Goal: Task Accomplishment & Management: Complete application form

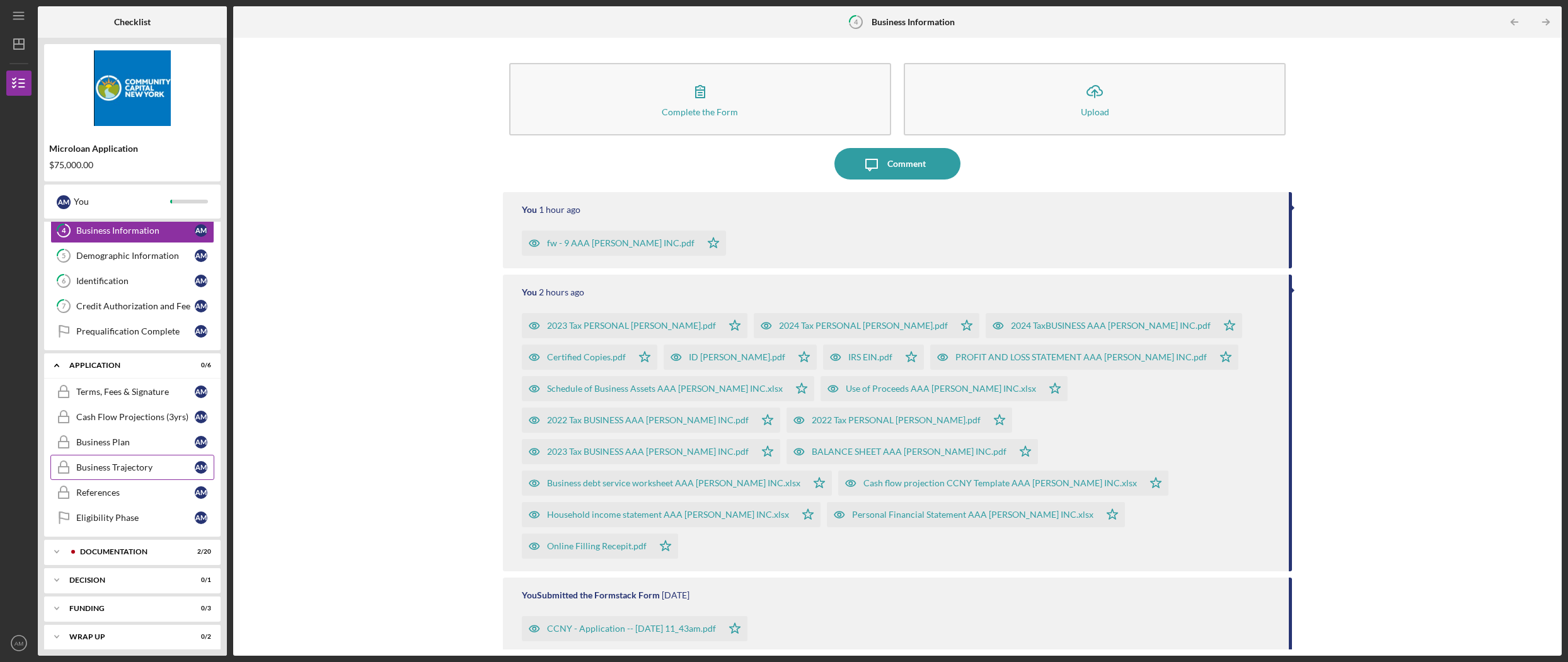
scroll to position [112, 0]
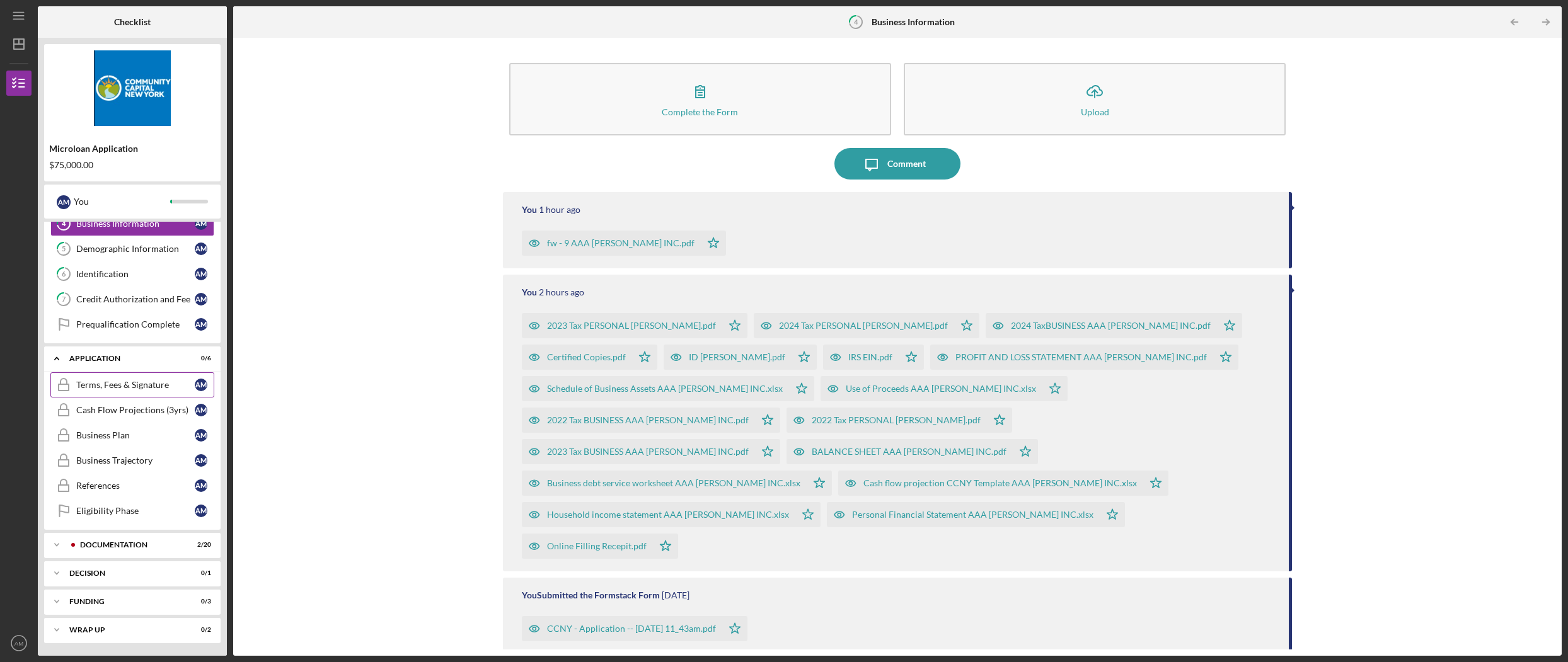
click at [130, 382] on div "Terms, Fees & Signature" at bounding box center [135, 385] width 119 height 10
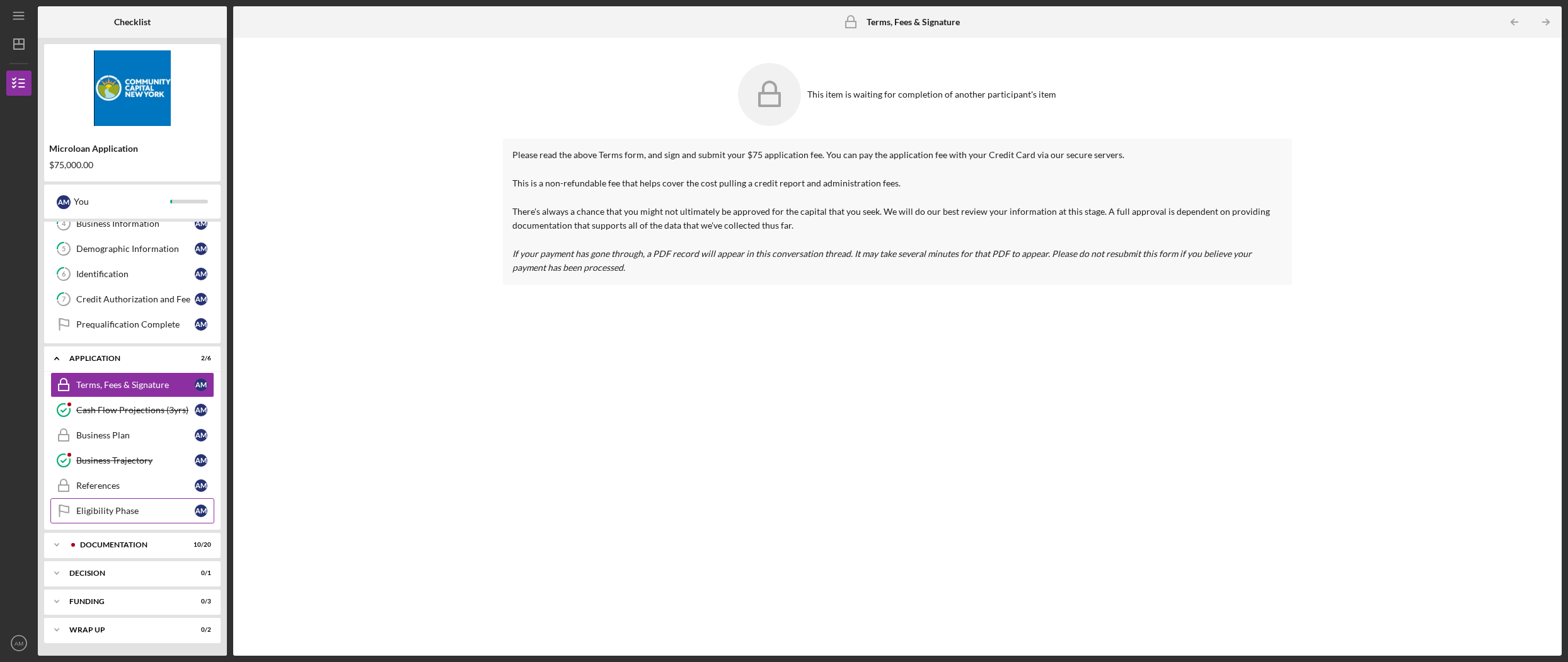
click at [133, 514] on div "Eligibility Phase" at bounding box center [135, 511] width 119 height 10
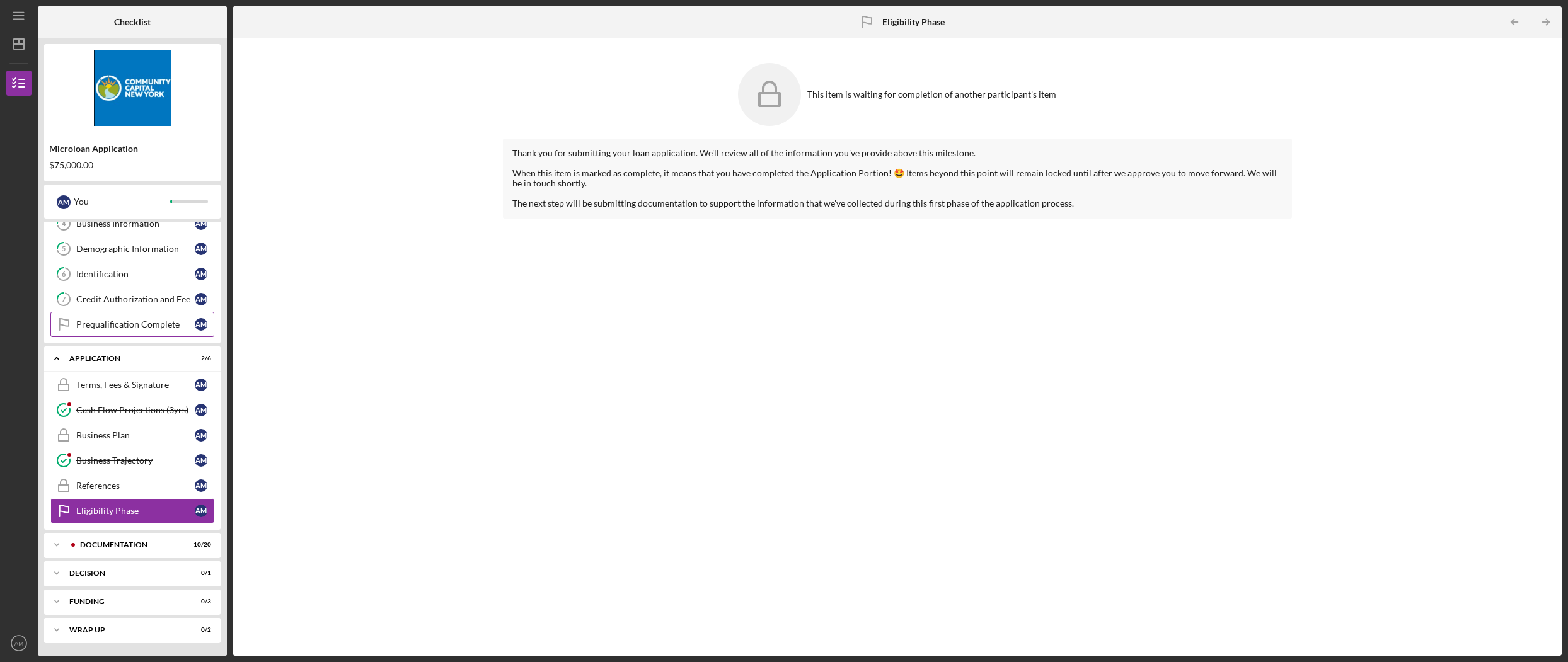
click at [121, 330] on link "Prequalification Complete Prequalification Complete A M" at bounding box center [132, 324] width 164 height 25
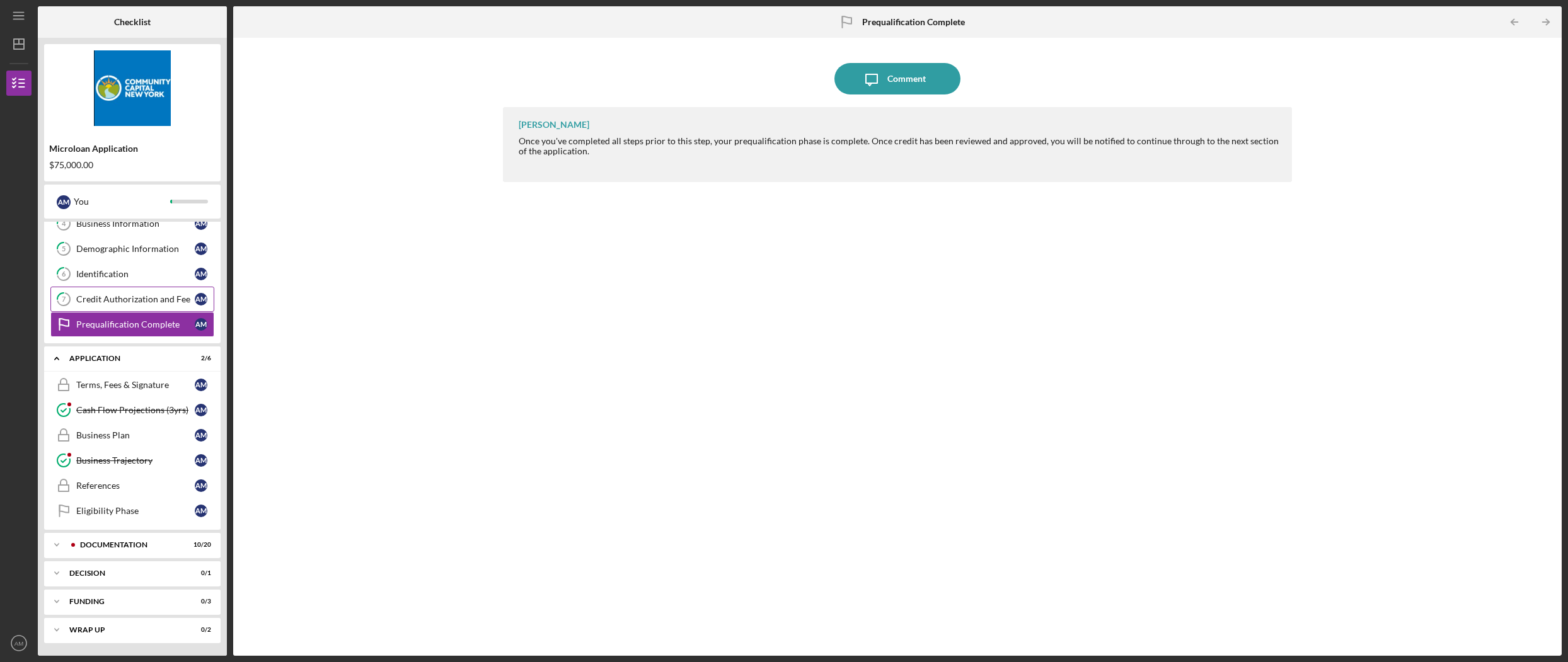
click at [142, 295] on div "Credit Authorization and Fee" at bounding box center [135, 300] width 119 height 10
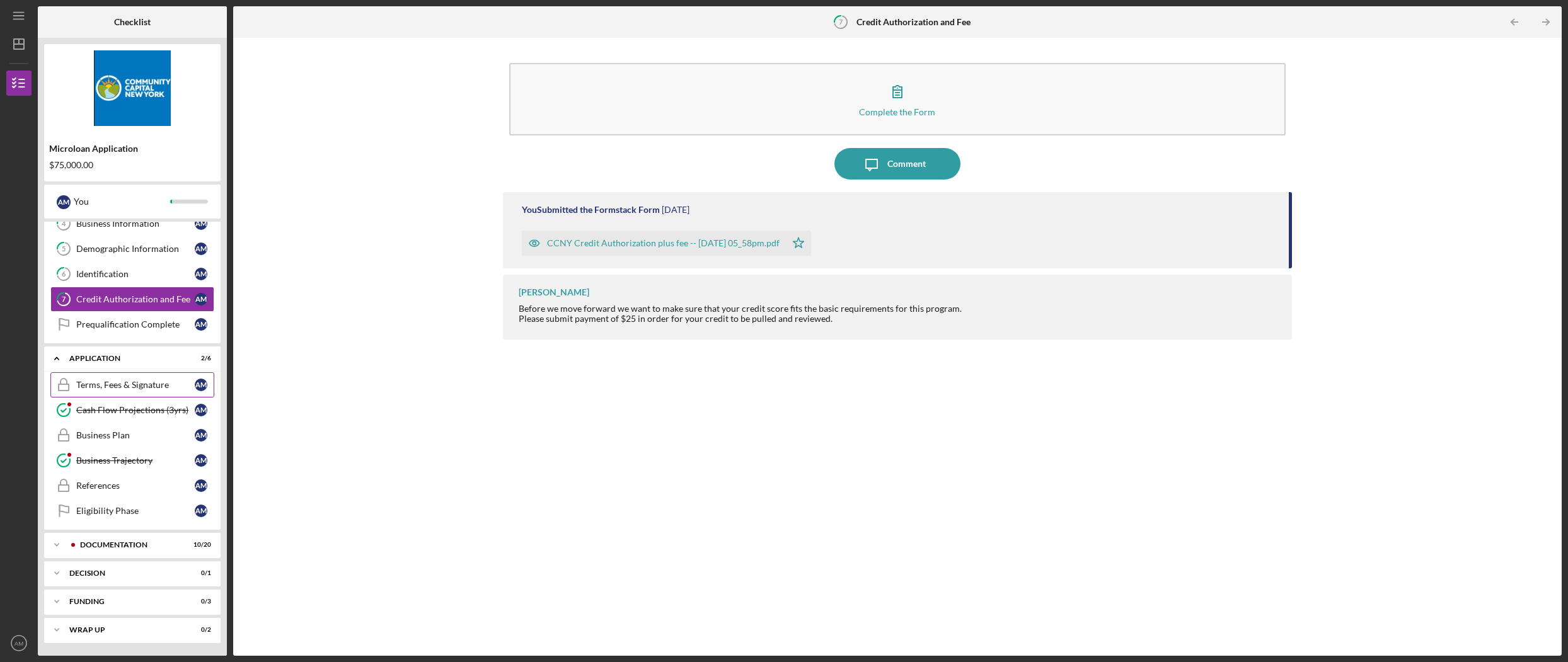
click at [127, 382] on div "Terms, Fees & Signature" at bounding box center [135, 385] width 119 height 10
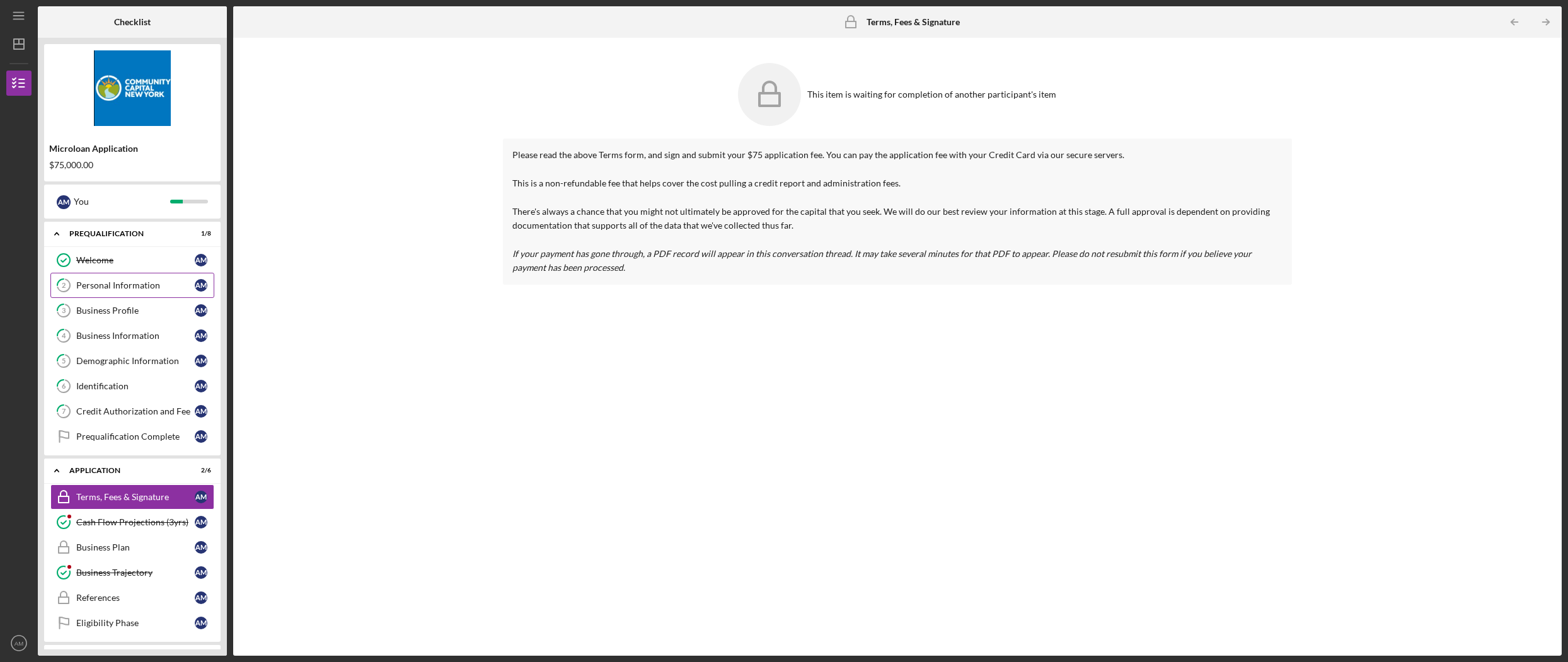
click at [134, 285] on div "Personal Information" at bounding box center [135, 286] width 119 height 10
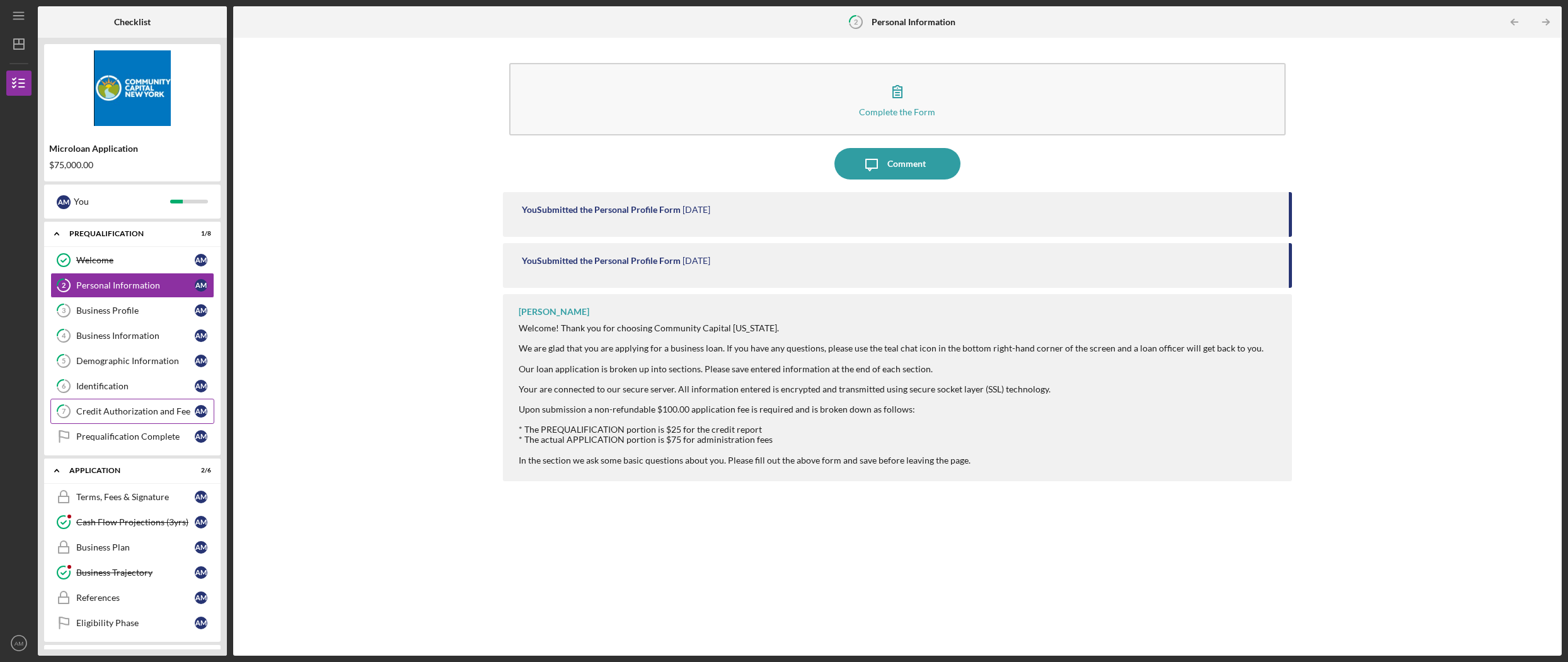
click at [109, 409] on div "Credit Authorization and Fee" at bounding box center [135, 411] width 119 height 10
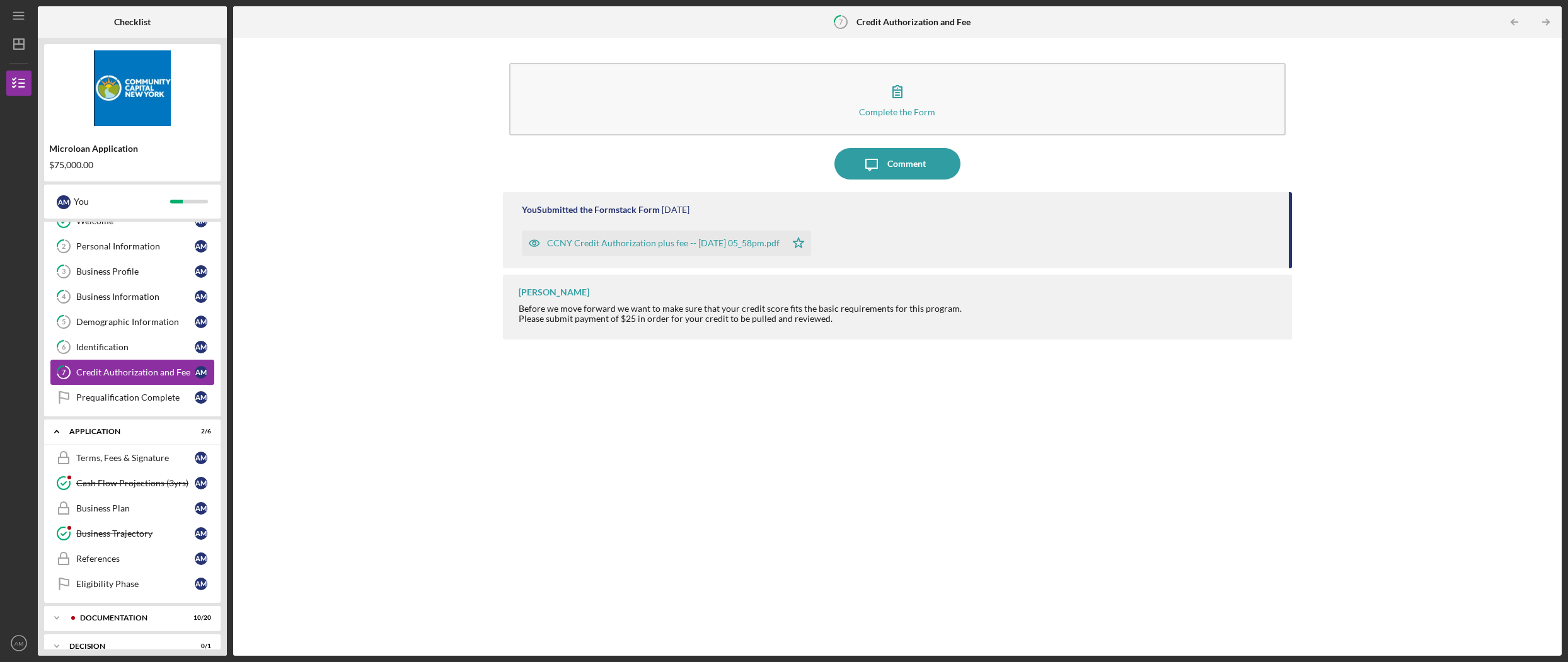
scroll to position [112, 0]
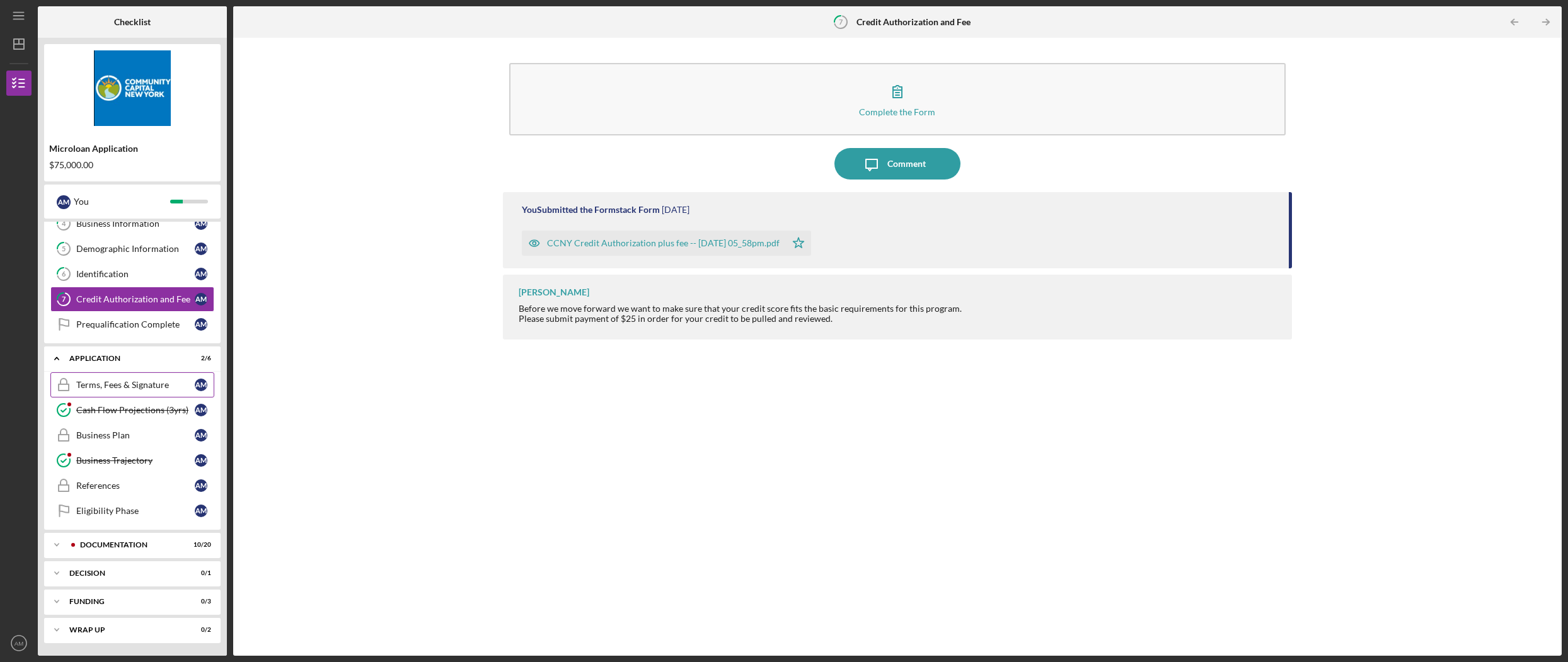
click at [119, 387] on div "Terms, Fees & Signature" at bounding box center [135, 385] width 119 height 10
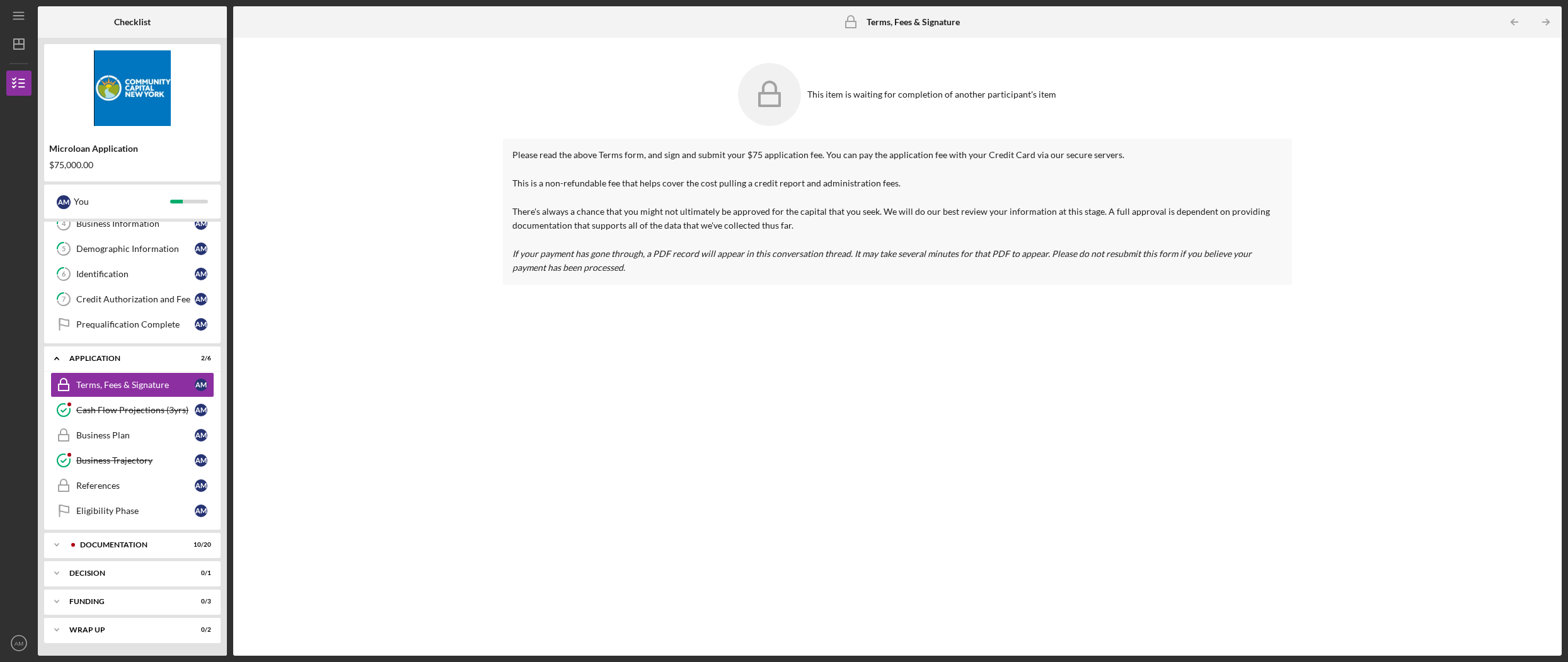
click at [808, 100] on div "This item is waiting for completion of another participant's item" at bounding box center [898, 95] width 790 height 76
click at [842, 169] on p "Please read the above Terms form, and sign and submit your $75 application fee.…" at bounding box center [898, 212] width 771 height 128
click at [119, 486] on div "References" at bounding box center [135, 486] width 119 height 10
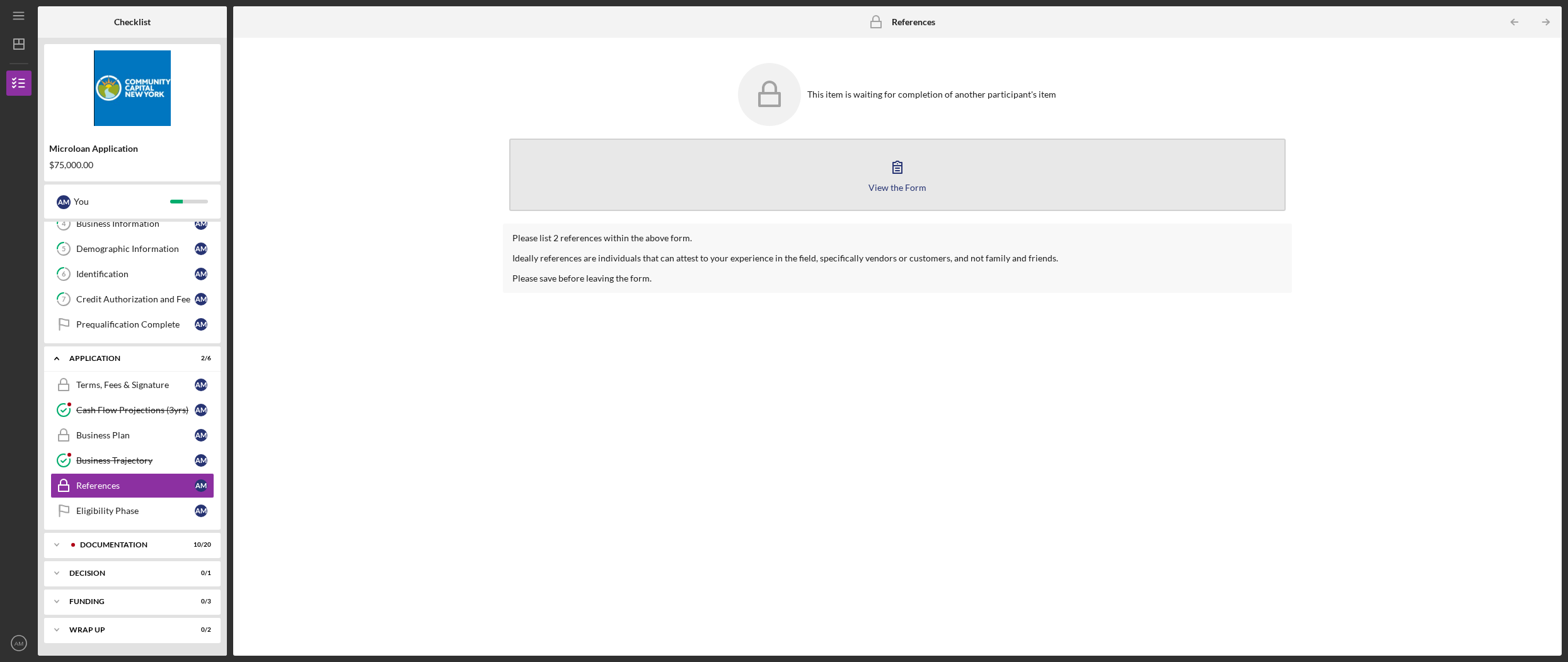
click at [899, 181] on button "View the Form Form" at bounding box center [898, 175] width 777 height 73
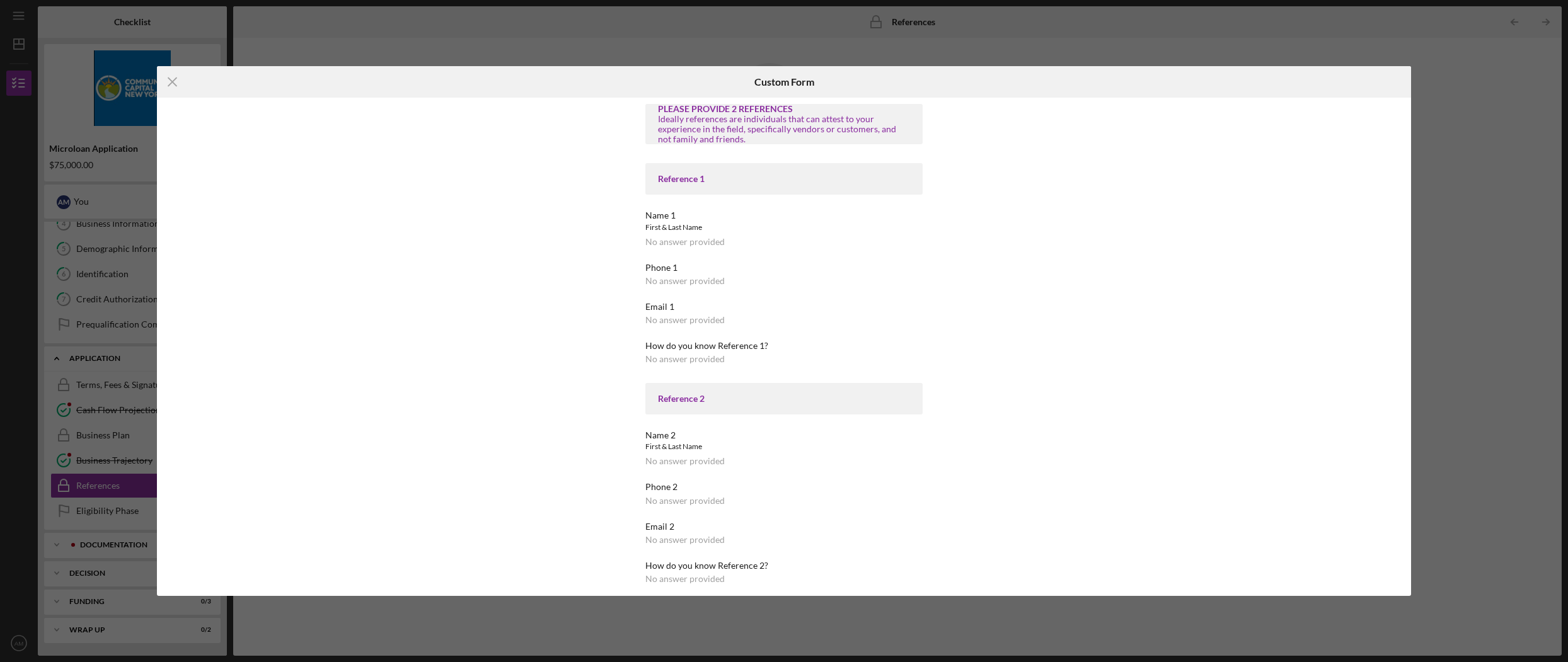
click at [1543, 106] on div "Icon/Menu Close Custom Form PLEASE PROVIDE 2 REFERENCES Ideally references are …" at bounding box center [784, 331] width 1568 height 662
click at [174, 78] on icon "Icon/Menu Close" at bounding box center [173, 82] width 32 height 32
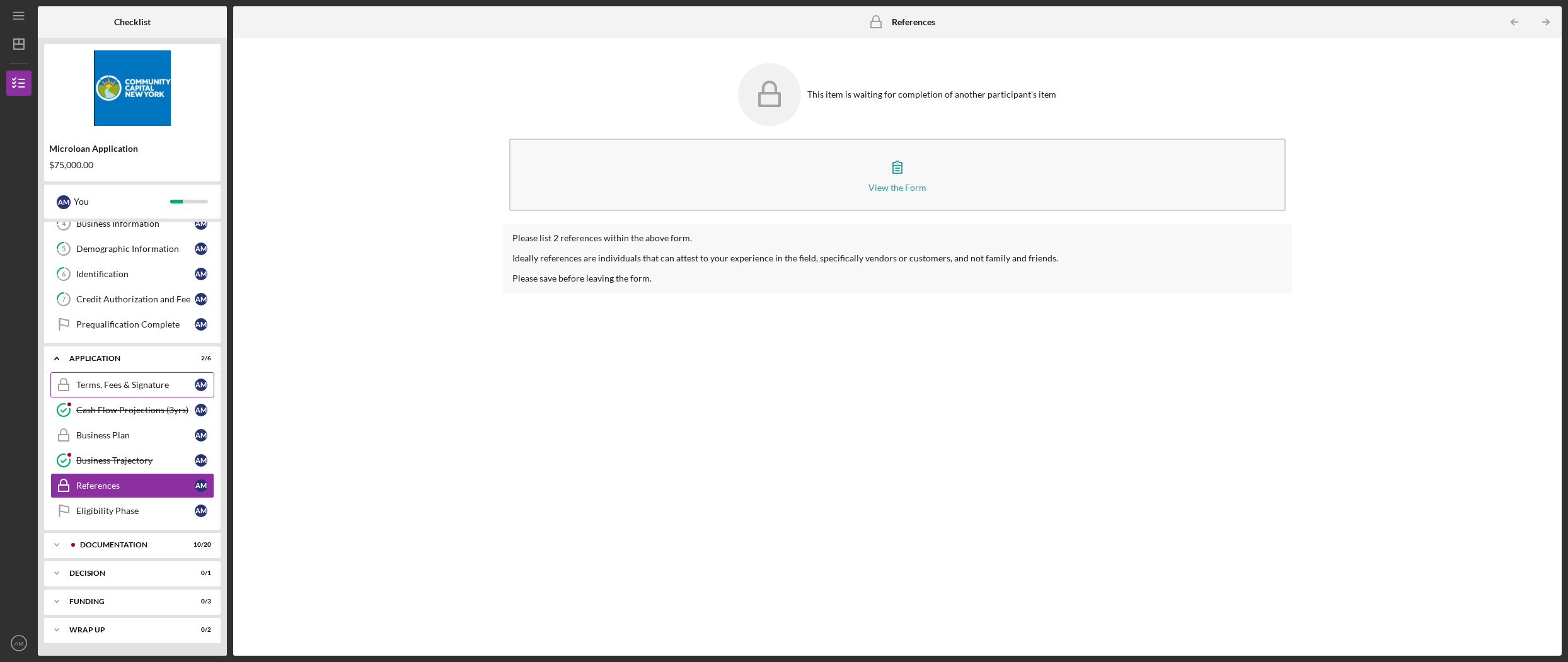
click at [162, 385] on div "Terms, Fees & Signature" at bounding box center [135, 385] width 119 height 10
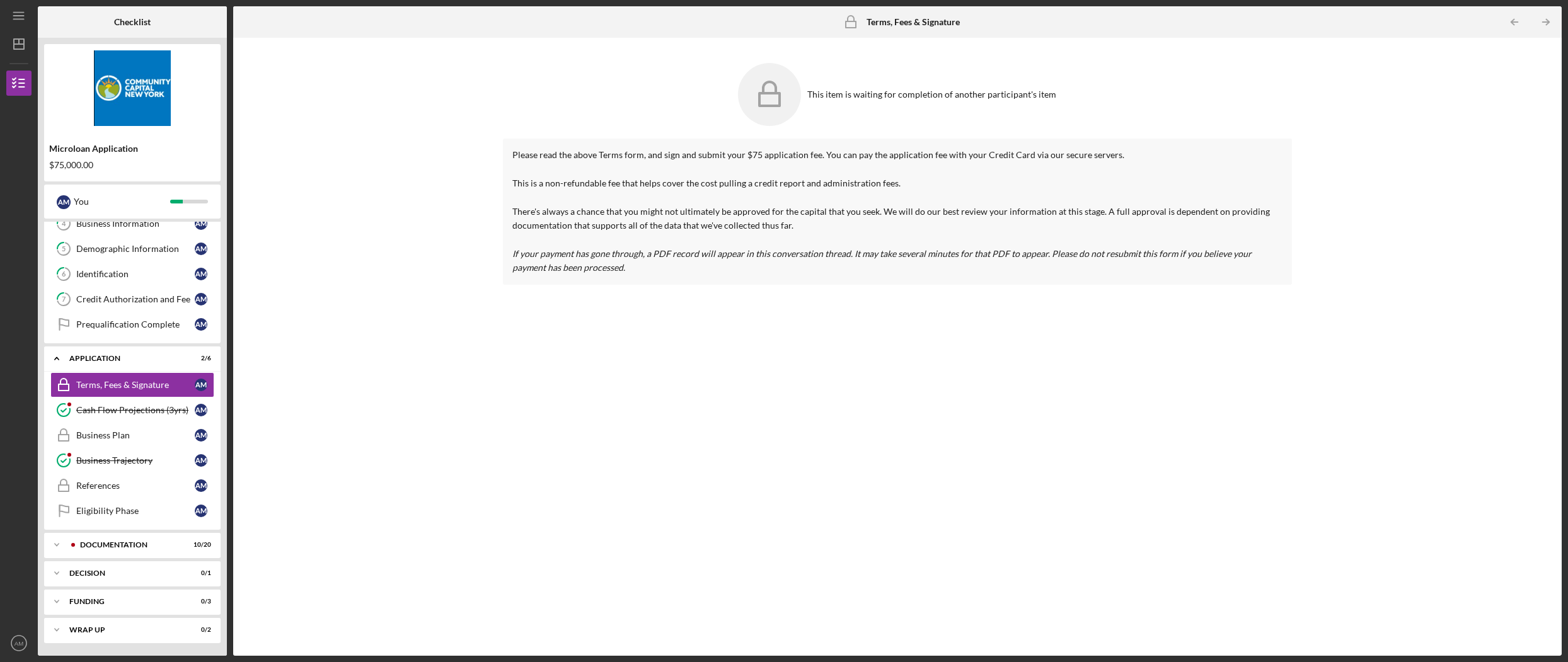
drag, startPoint x: 816, startPoint y: 117, endPoint x: 829, endPoint y: 98, distance: 23.0
click at [816, 117] on div "This item is waiting for completion of another participant's item" at bounding box center [898, 95] width 790 height 76
click at [830, 97] on div "This item is waiting for completion of another participant's item" at bounding box center [932, 95] width 249 height 10
click at [1055, 148] on p "Please read the above Terms form, and sign and submit your $75 application fee.…" at bounding box center [898, 212] width 771 height 128
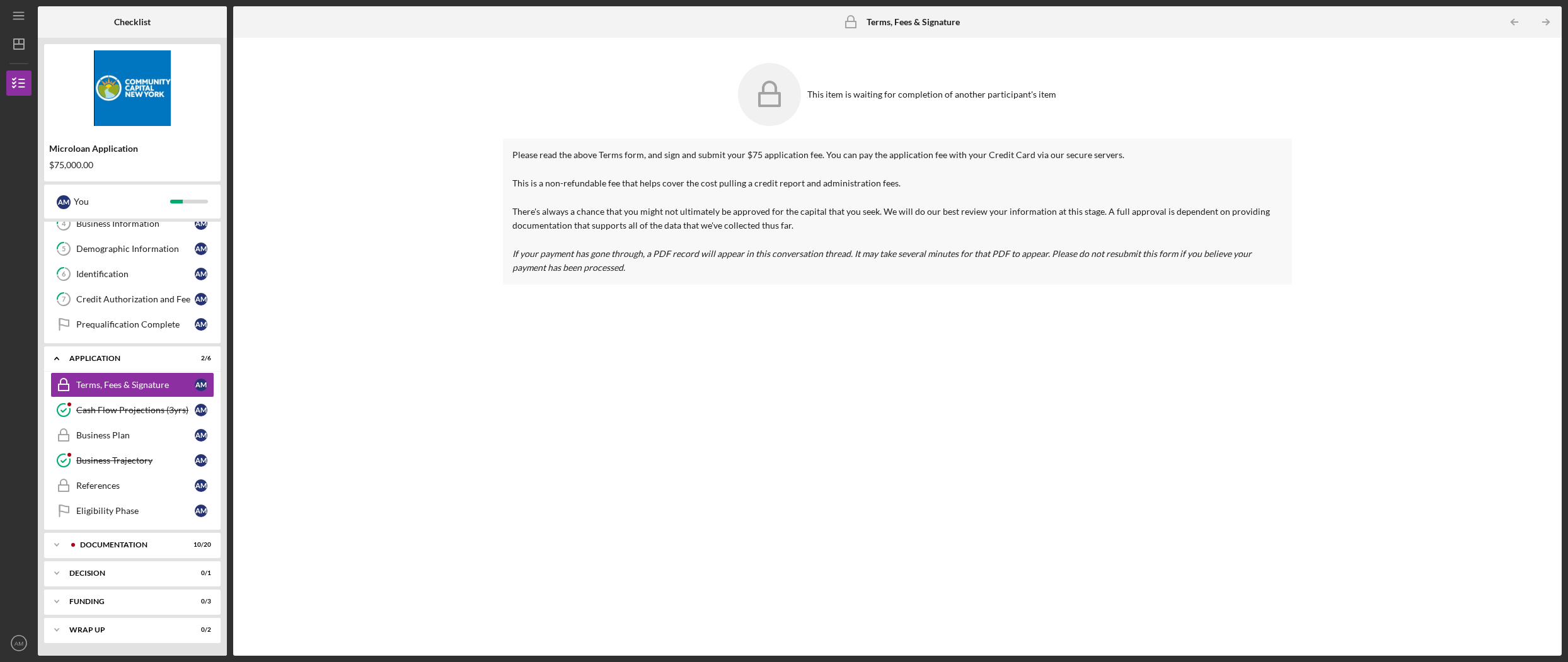
click at [480, 419] on div "This item is waiting for completion of another participant's item Please read t…" at bounding box center [898, 346] width 1316 height 606
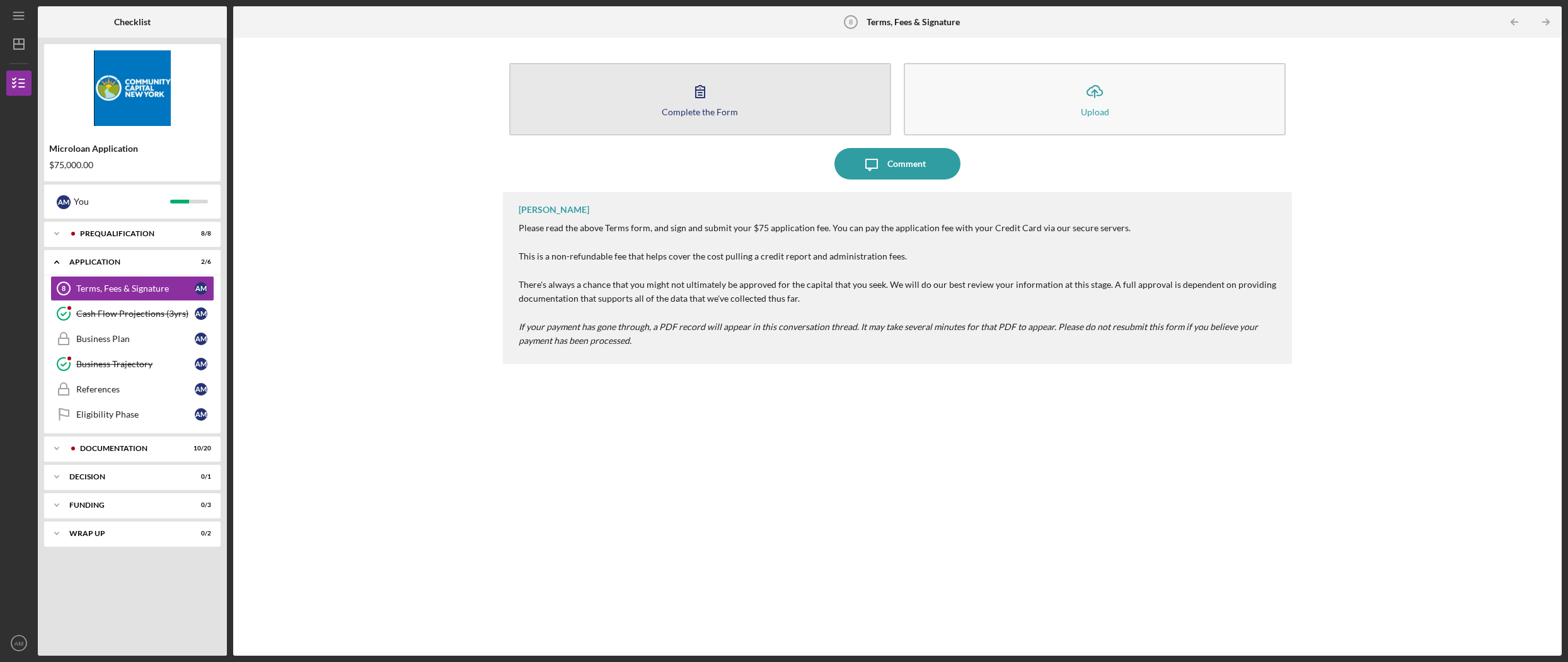
click at [755, 107] on button "Complete the Form Form" at bounding box center [700, 99] width 383 height 73
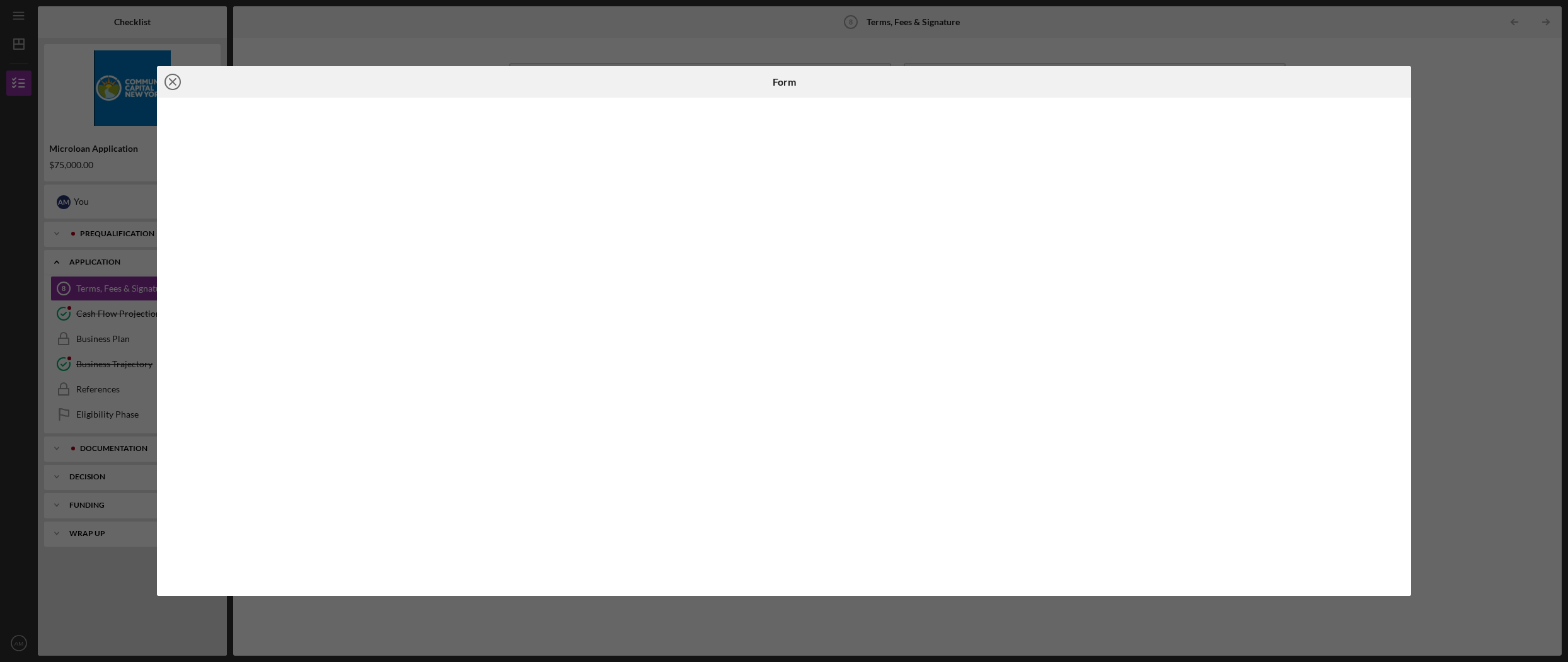
click at [175, 80] on line at bounding box center [173, 82] width 6 height 6
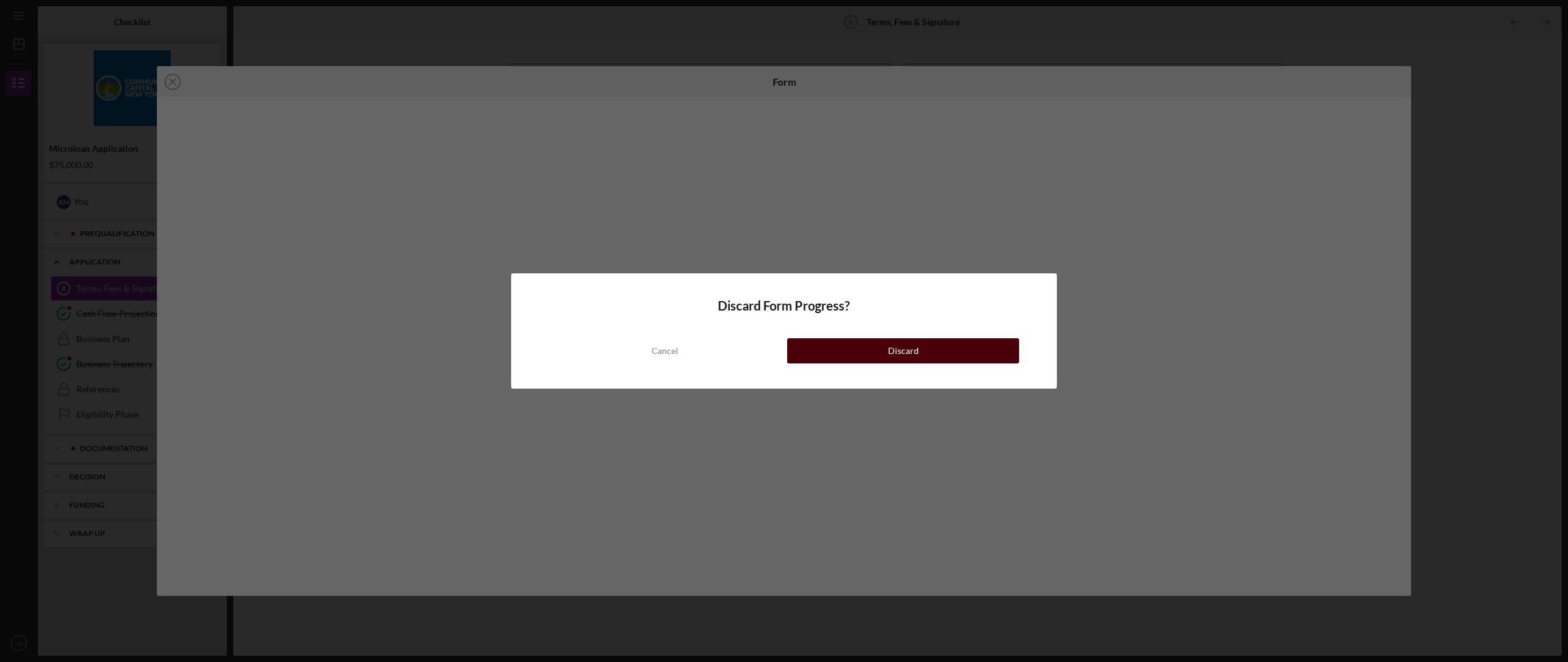
click at [857, 351] on button "Discard" at bounding box center [903, 350] width 232 height 25
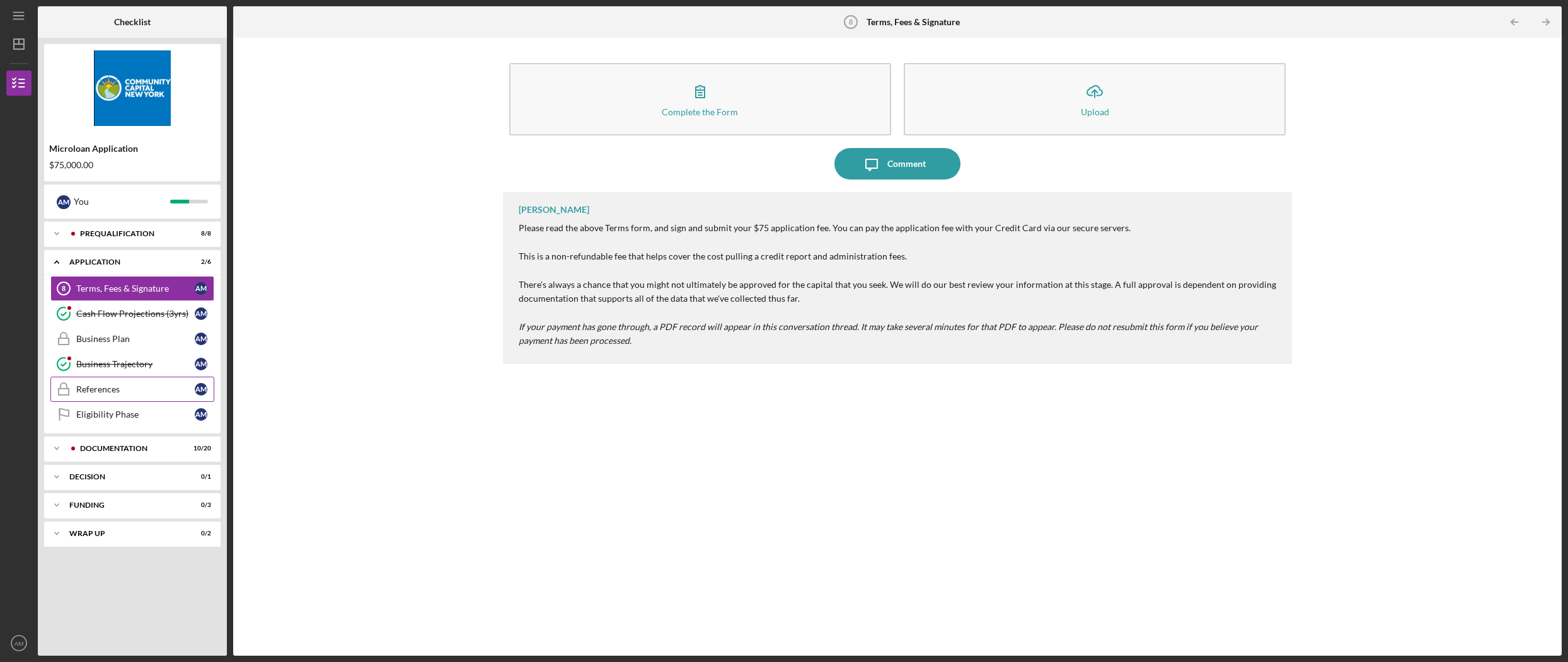
click at [137, 391] on div "References" at bounding box center [135, 389] width 119 height 10
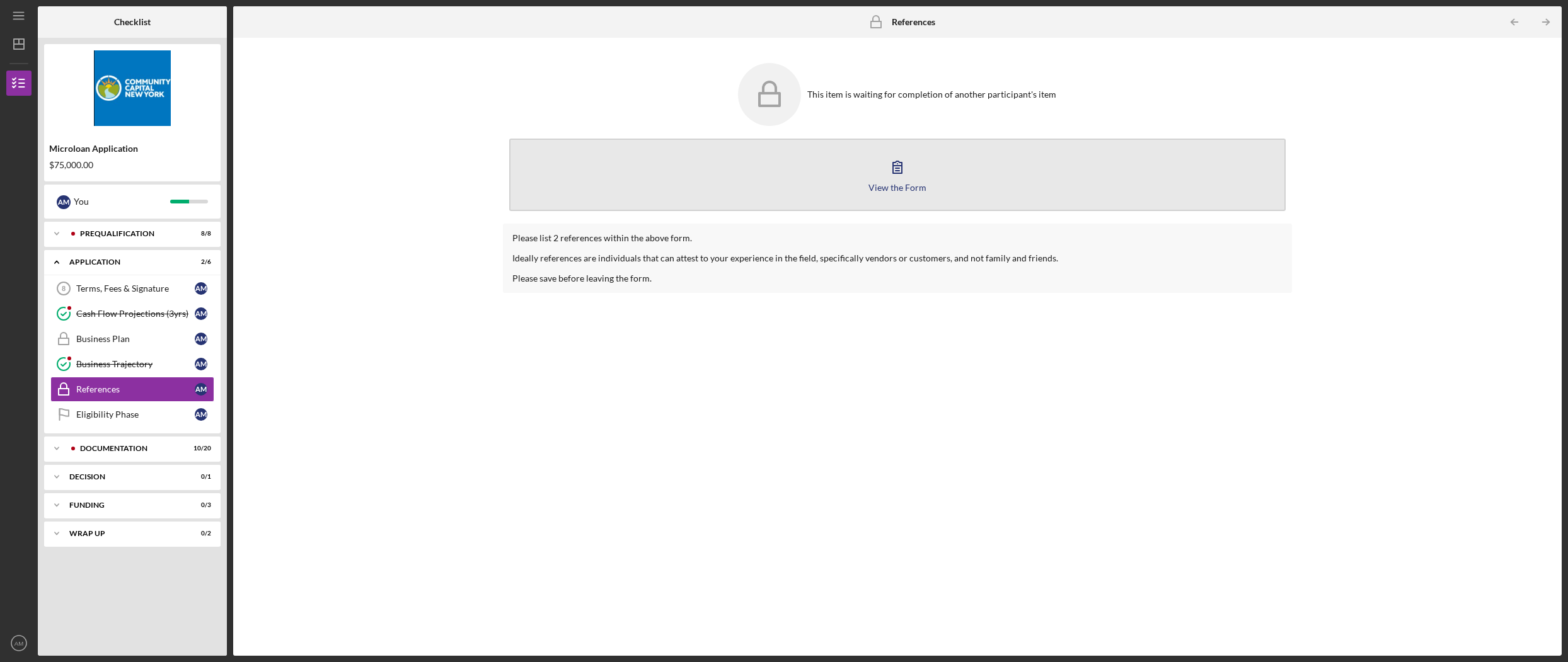
click at [883, 170] on icon "button" at bounding box center [898, 167] width 32 height 32
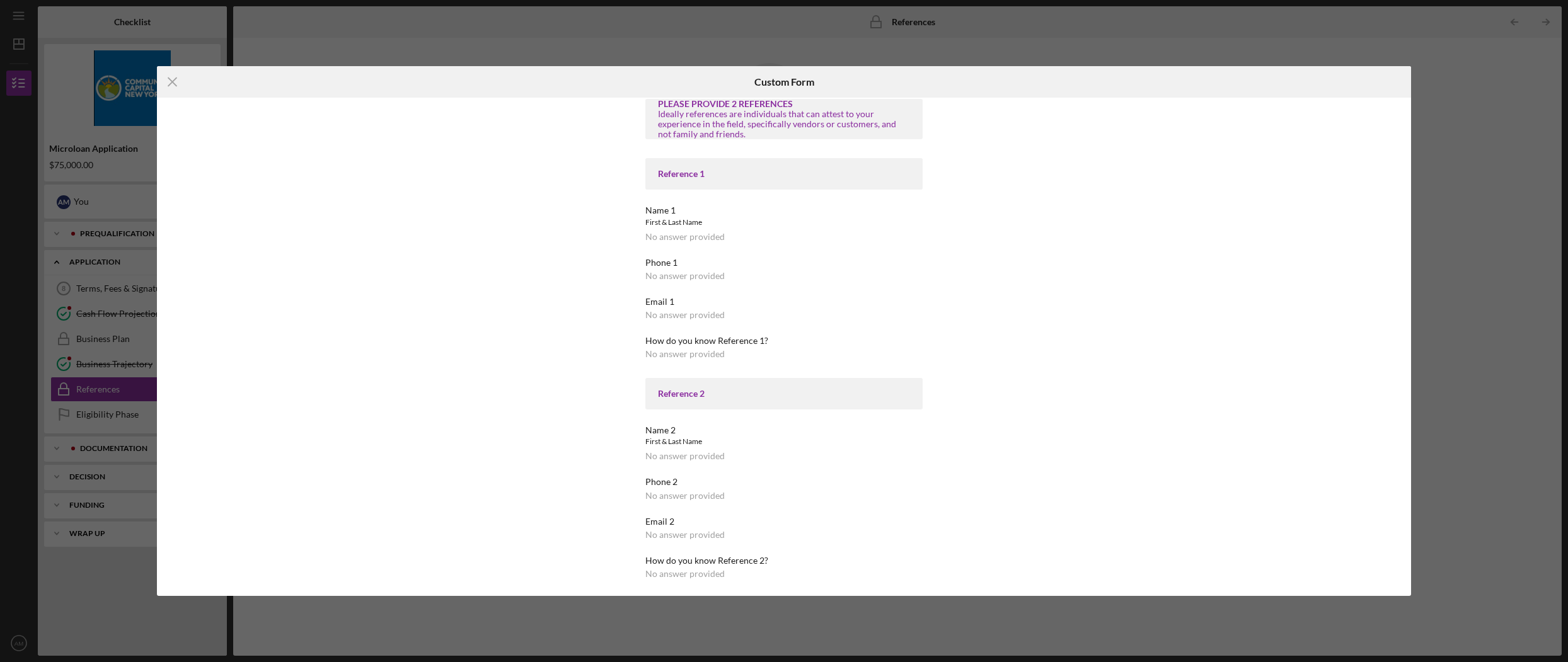
scroll to position [7, 0]
click at [171, 81] on icon "Icon/Menu Close" at bounding box center [173, 82] width 32 height 32
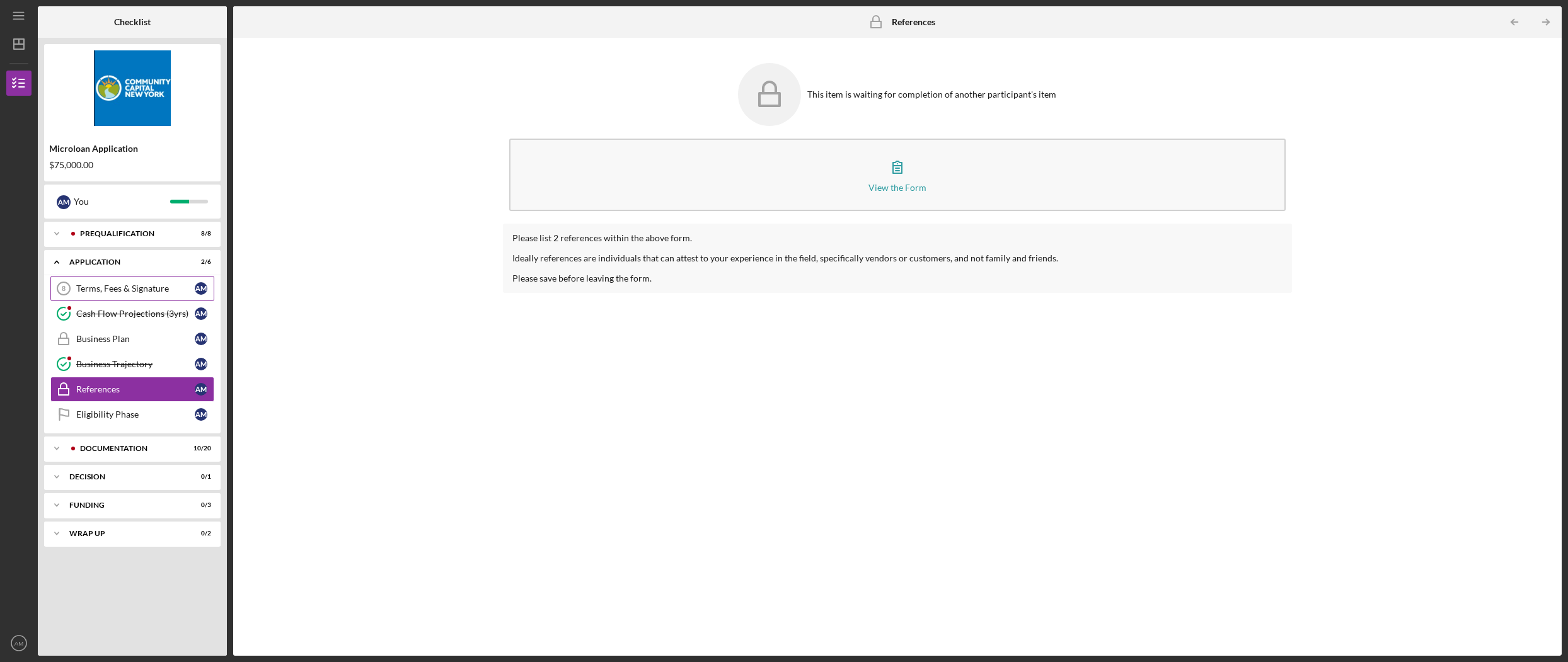
click at [138, 288] on div "Terms, Fees & Signature" at bounding box center [135, 289] width 119 height 10
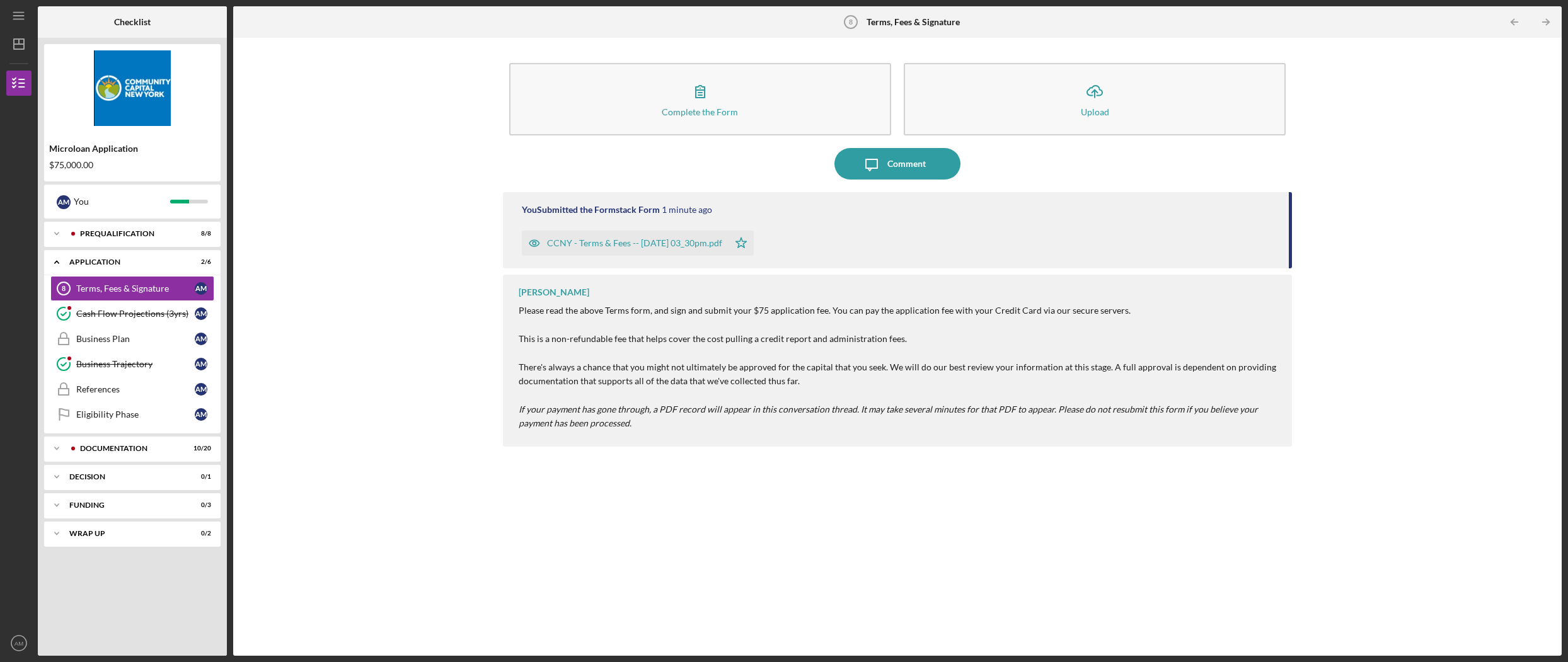
click at [383, 392] on div "Complete the Form Form Icon/Upload Upload Icon/Message Comment You Submitted th…" at bounding box center [898, 346] width 1316 height 606
